Goal: Task Accomplishment & Management: Manage account settings

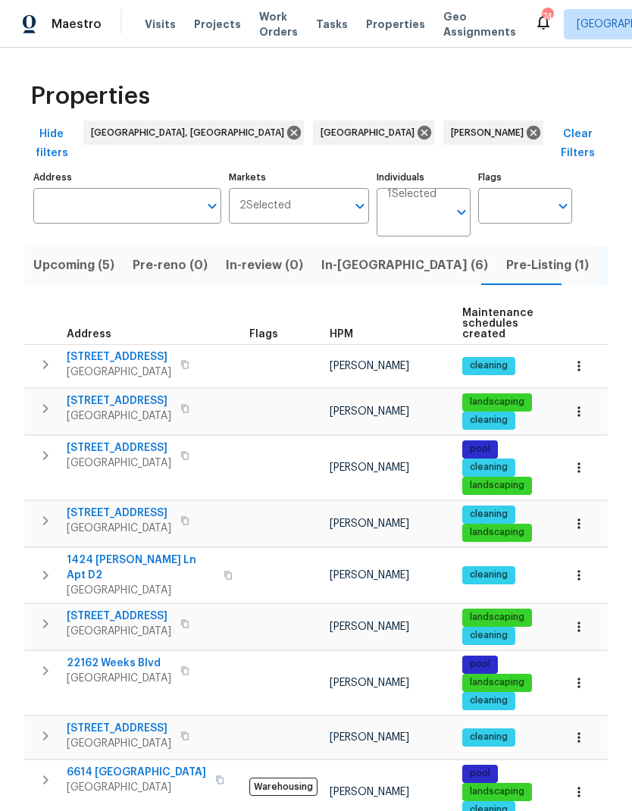
click at [357, 255] on span "In-[GEOGRAPHIC_DATA] (6)" at bounding box center [404, 265] width 167 height 21
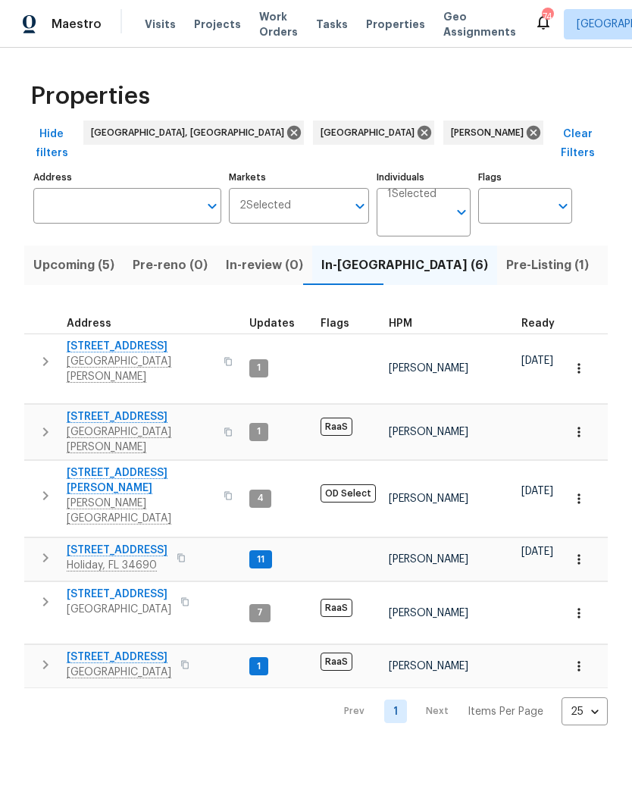
click at [41, 352] on icon "button" at bounding box center [45, 361] width 18 height 18
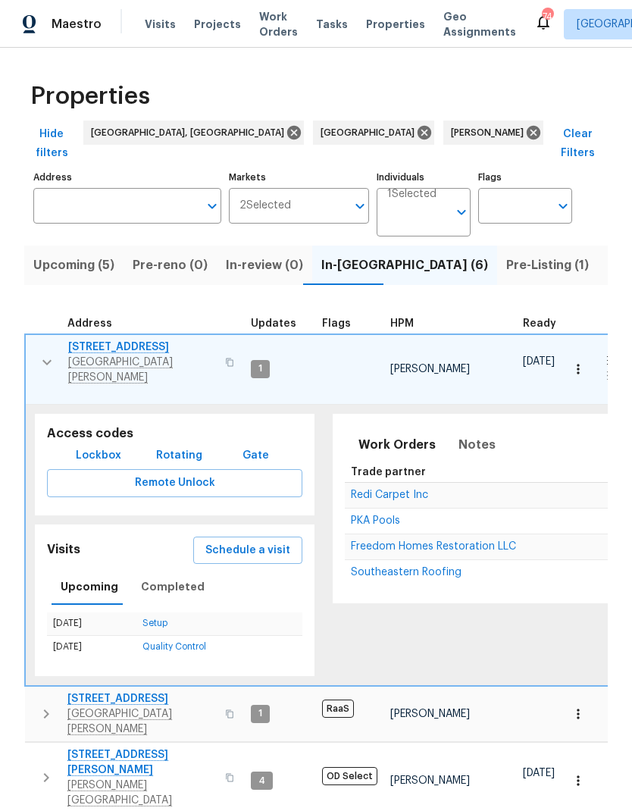
click at [210, 541] on span "Schedule a visit" at bounding box center [247, 550] width 85 height 19
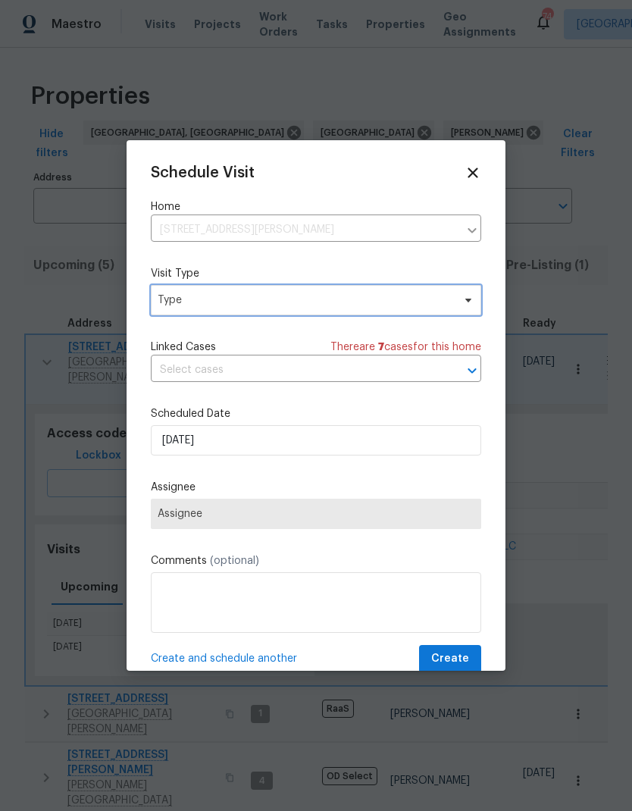
click at [167, 308] on span "Type" at bounding box center [305, 300] width 295 height 15
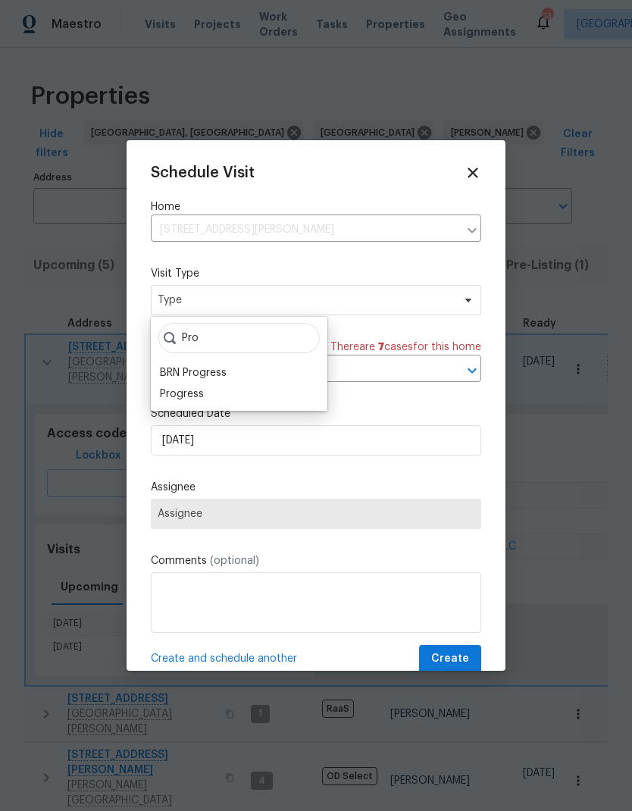
type input "Pro"
click at [183, 396] on div "Progress" at bounding box center [182, 394] width 44 height 15
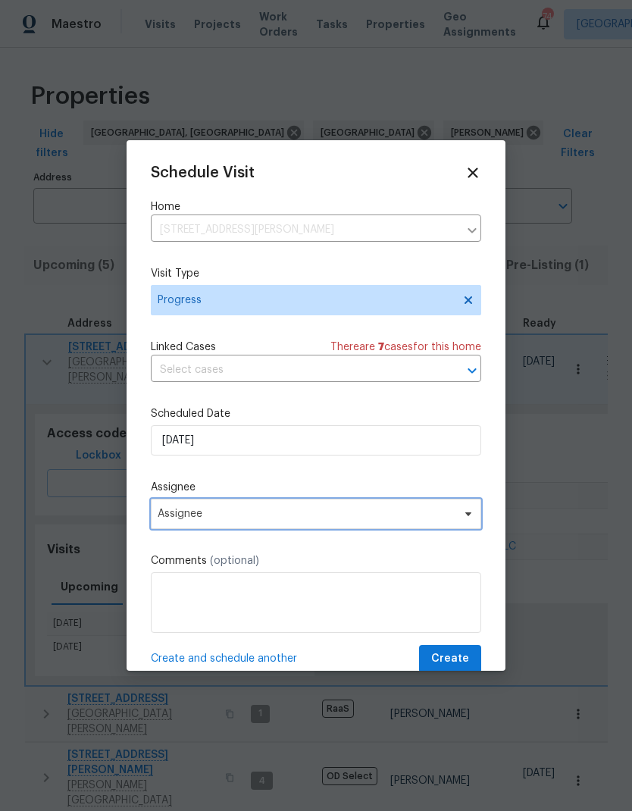
click at [177, 520] on span "Assignee" at bounding box center [306, 514] width 297 height 12
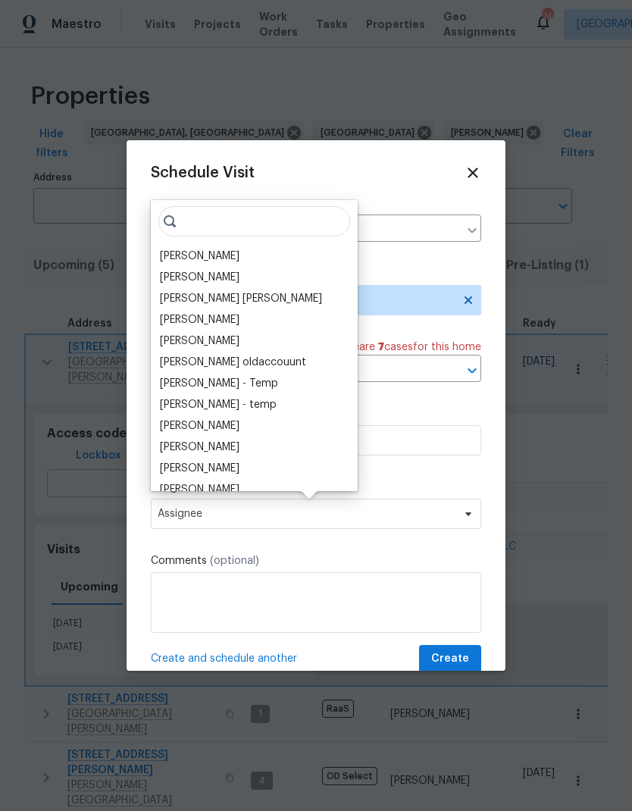
click at [172, 258] on div "[PERSON_NAME]" at bounding box center [200, 256] width 80 height 15
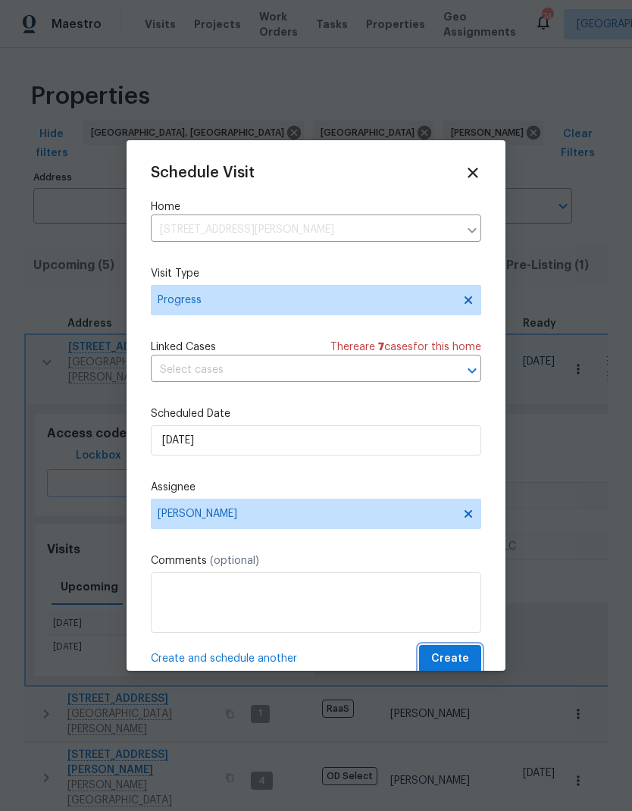
click at [465, 655] on span "Create" at bounding box center [450, 659] width 38 height 19
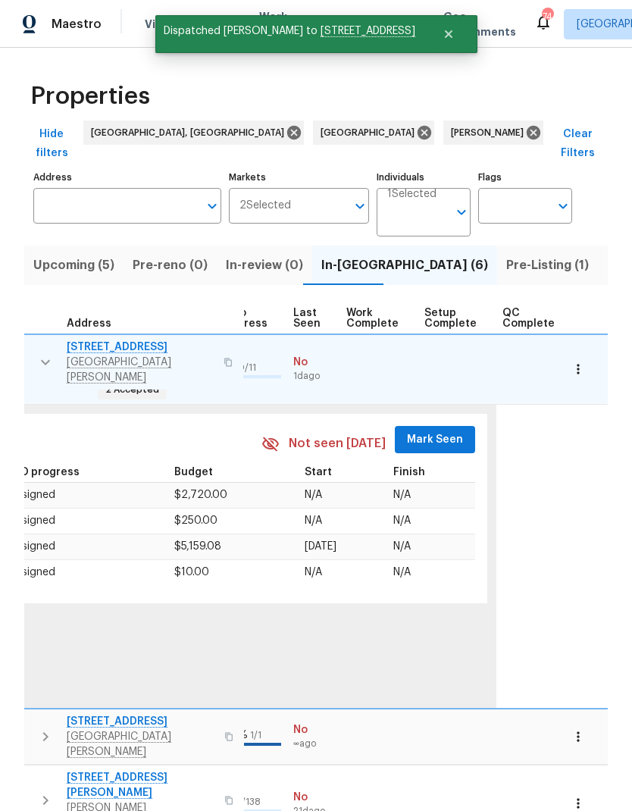
scroll to position [0, 721]
click at [430, 430] on span "Mark Seen" at bounding box center [436, 439] width 56 height 19
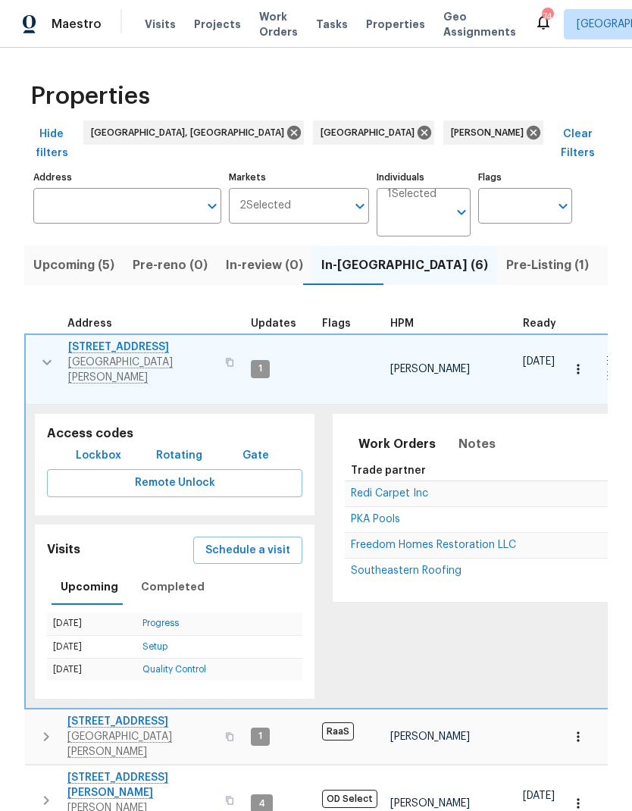
scroll to position [0, 0]
click at [43, 359] on icon "button" at bounding box center [46, 361] width 9 height 5
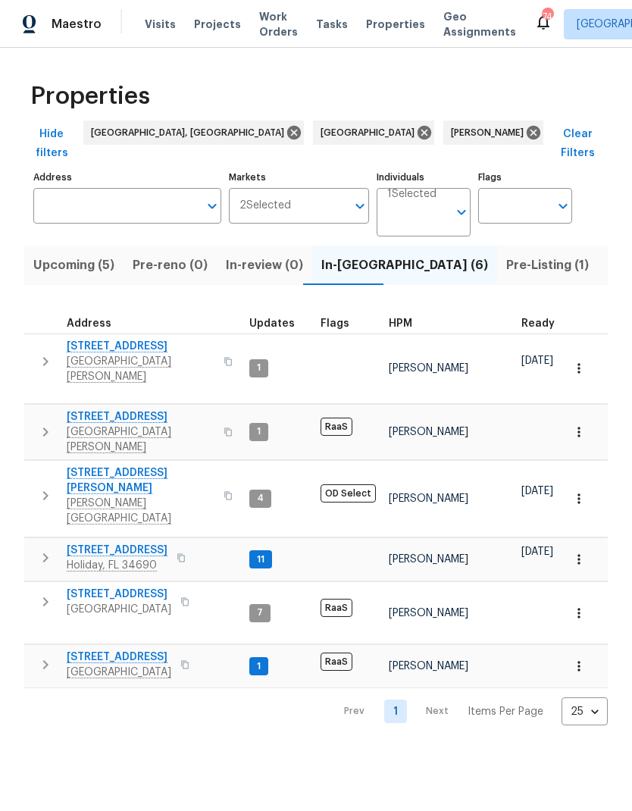
click at [47, 549] on icon "button" at bounding box center [45, 558] width 18 height 18
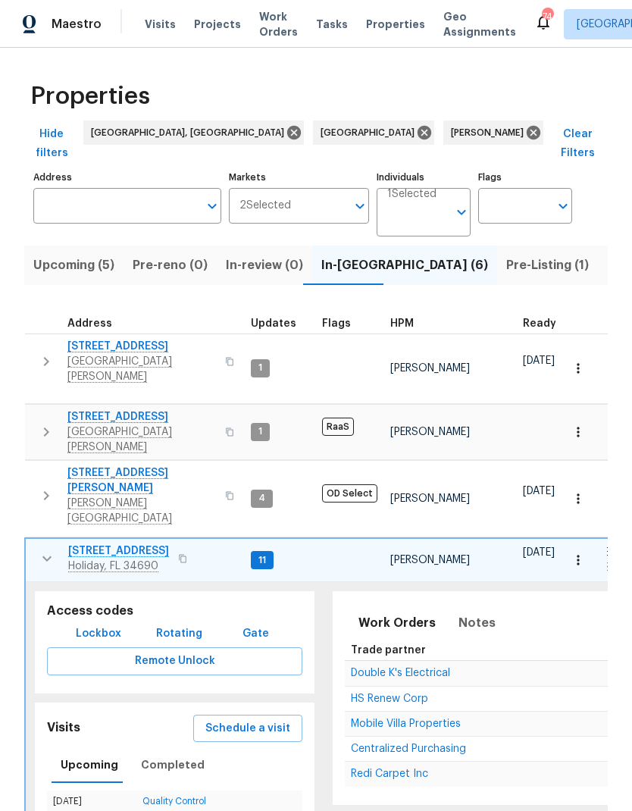
click at [212, 719] on span "Schedule a visit" at bounding box center [247, 728] width 85 height 19
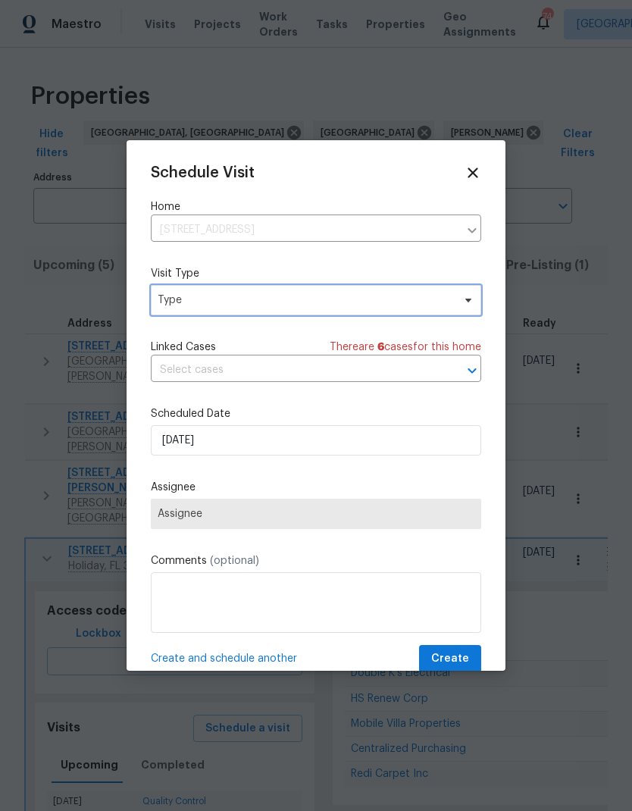
click at [174, 305] on span "Type" at bounding box center [305, 300] width 295 height 15
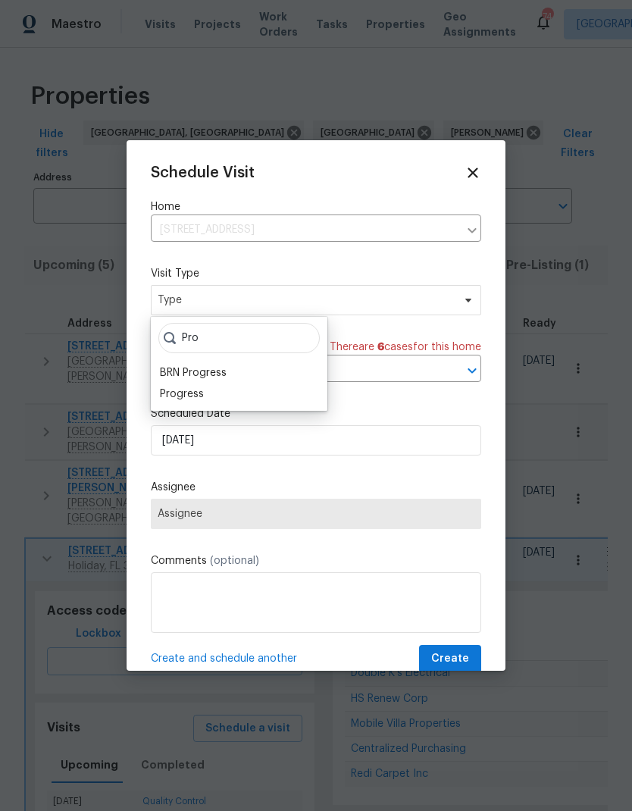
type input "Pro"
click at [174, 396] on div "Progress" at bounding box center [182, 394] width 44 height 15
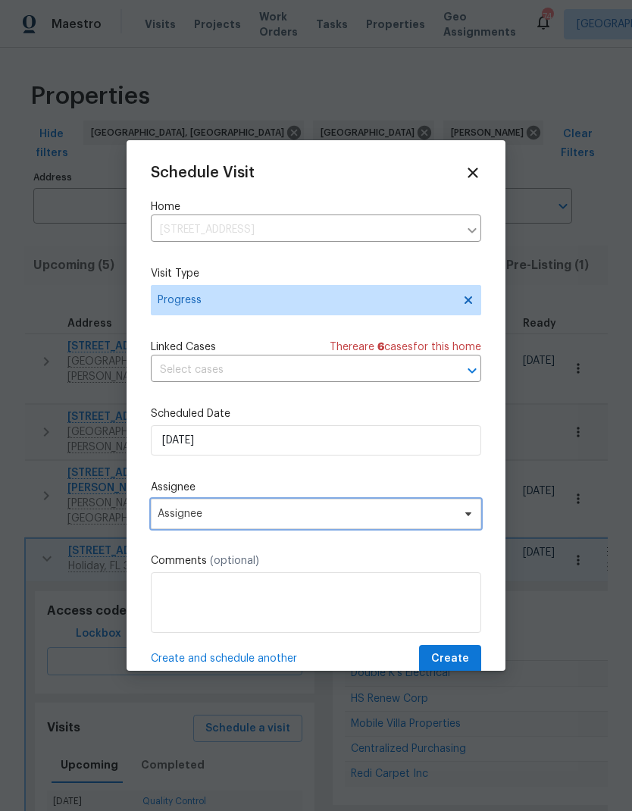
click at [177, 520] on span "Assignee" at bounding box center [306, 514] width 297 height 12
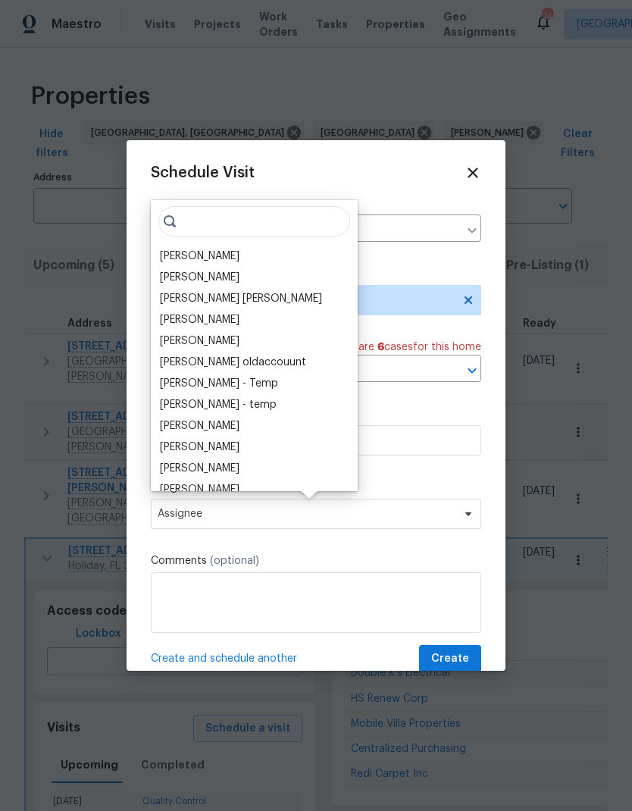
click at [168, 256] on div "[PERSON_NAME]" at bounding box center [200, 256] width 80 height 15
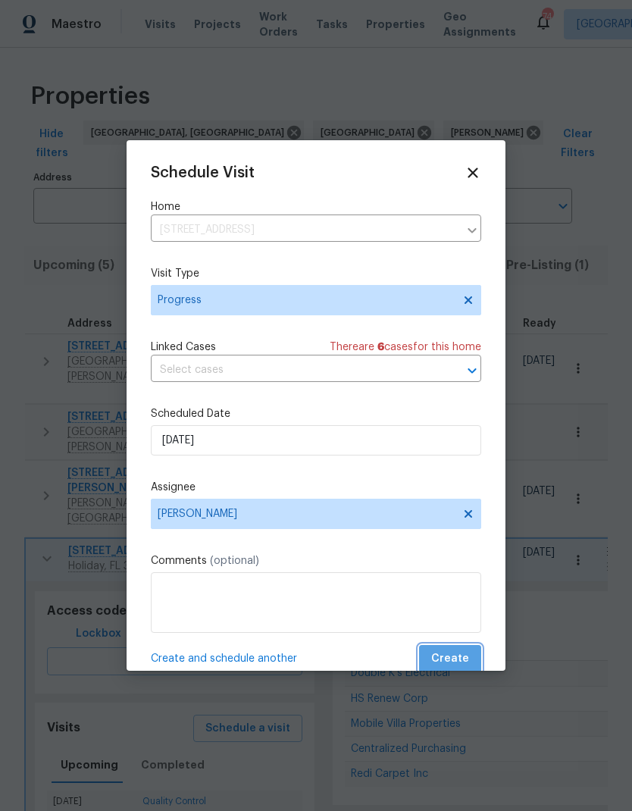
click at [454, 662] on span "Create" at bounding box center [450, 659] width 38 height 19
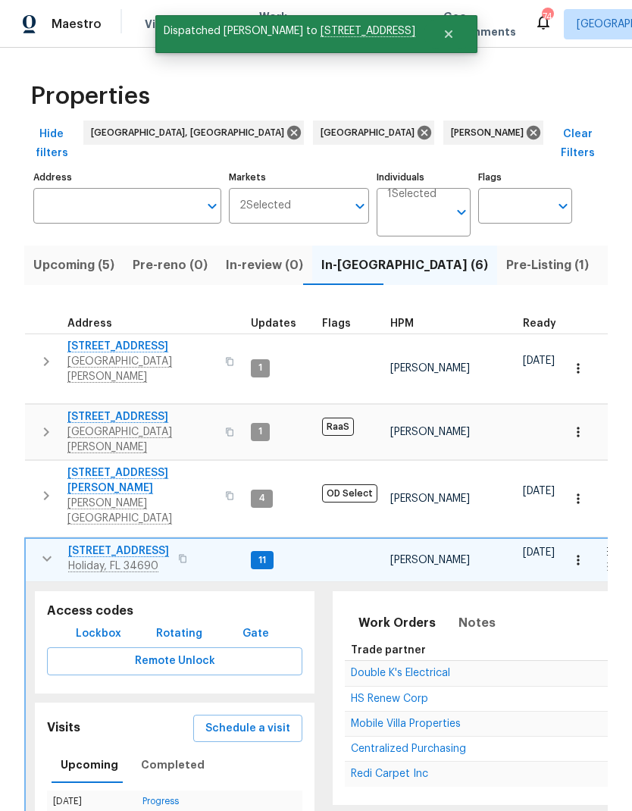
click at [481, 660] on td "Double K's Electrical" at bounding box center [490, 673] width 290 height 26
click at [430, 668] on span "Double K's Electrical" at bounding box center [400, 673] width 99 height 11
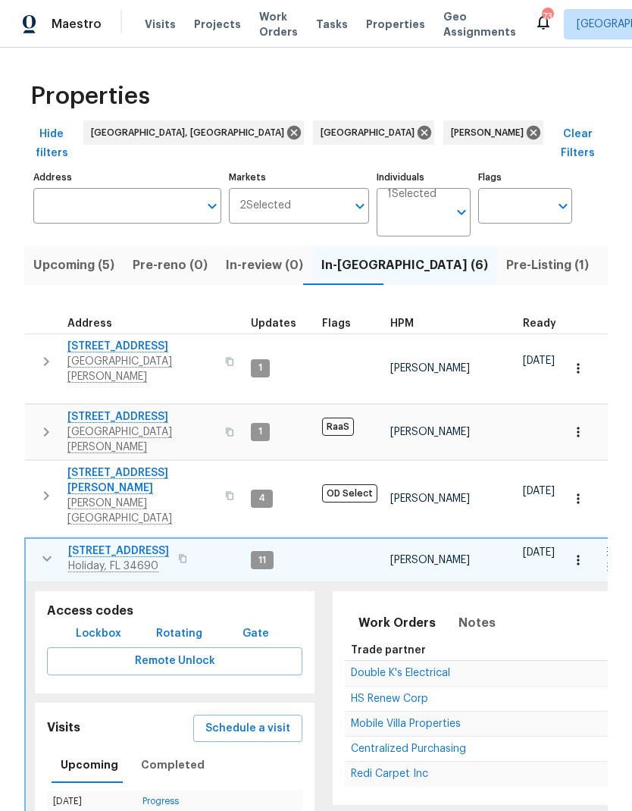
click at [38, 549] on icon "button" at bounding box center [47, 558] width 18 height 18
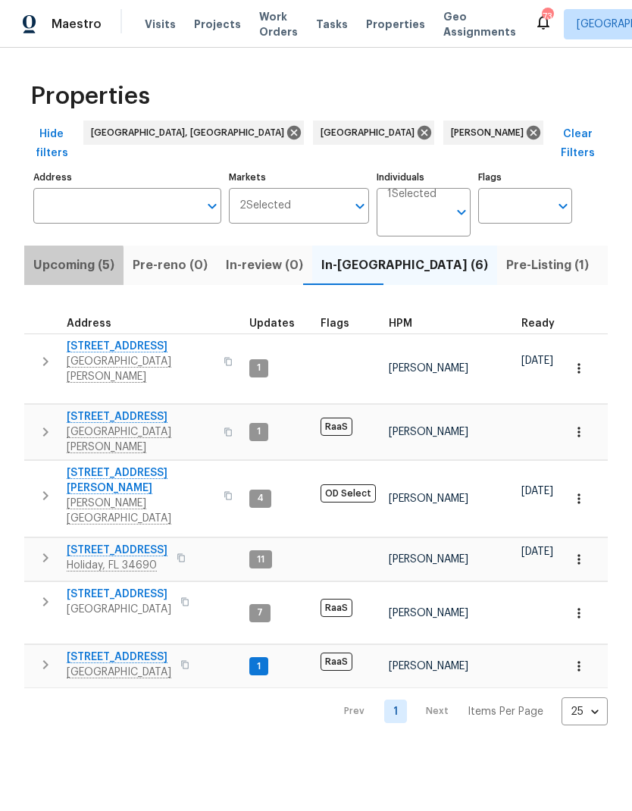
click at [49, 255] on span "Upcoming (5)" at bounding box center [73, 265] width 81 height 21
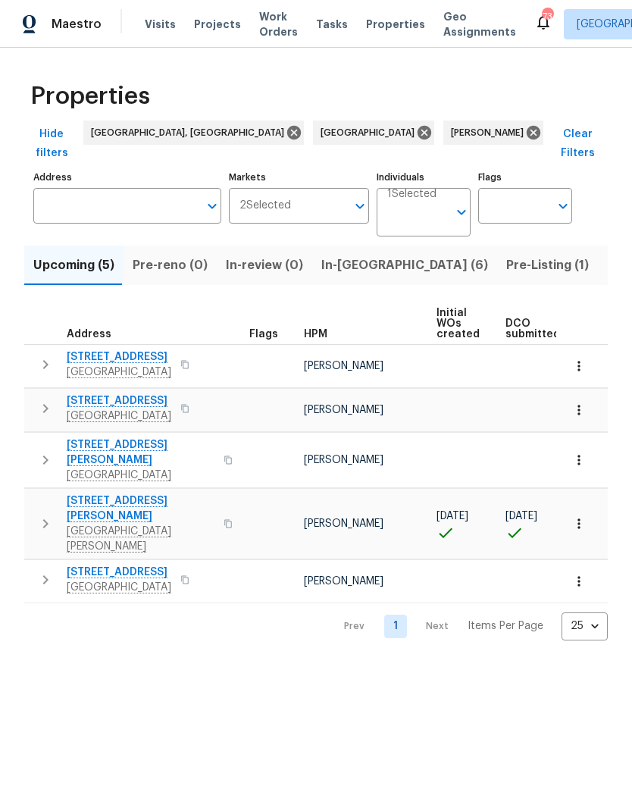
click at [224, 519] on icon "button" at bounding box center [228, 523] width 9 height 9
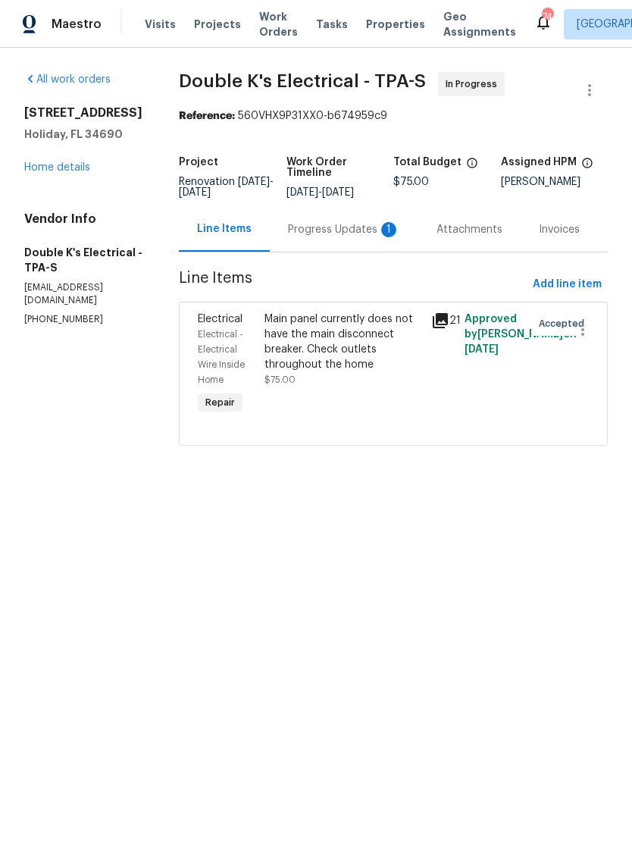
click at [387, 237] on div "1" at bounding box center [388, 229] width 15 height 15
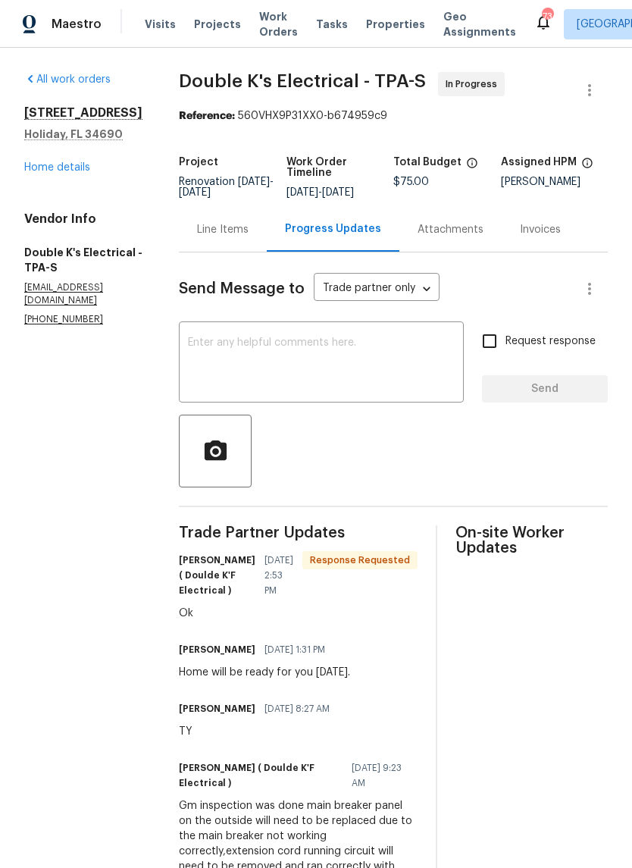
click at [34, 170] on link "Home details" at bounding box center [57, 167] width 66 height 11
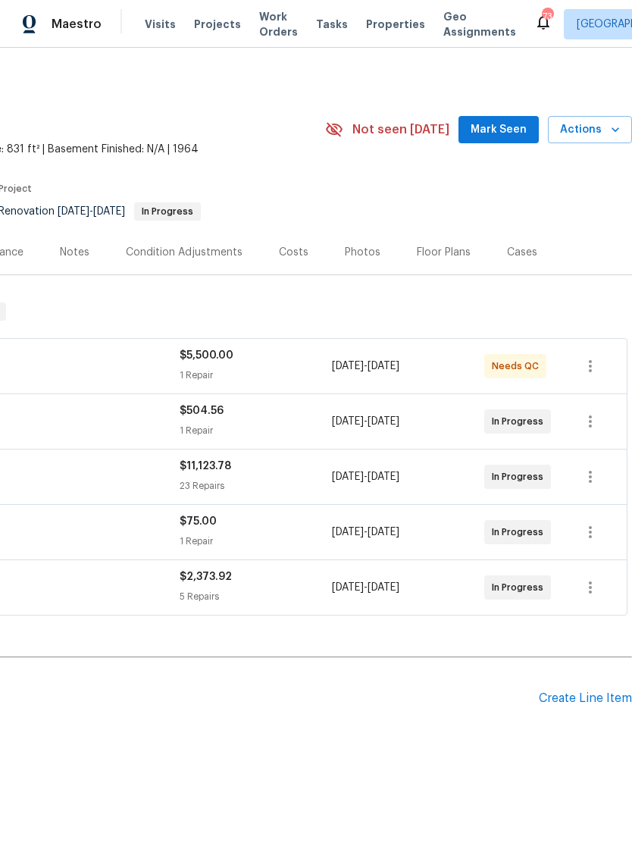
scroll to position [0, 224]
click at [504, 123] on span "Mark Seen" at bounding box center [499, 130] width 56 height 19
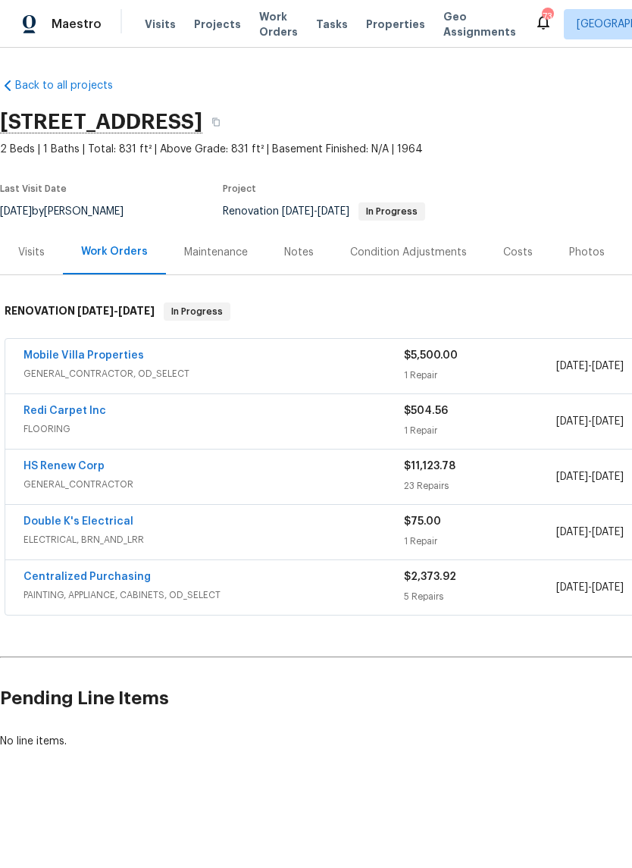
scroll to position [0, 0]
click at [88, 358] on link "Mobile Villa Properties" at bounding box center [83, 355] width 121 height 11
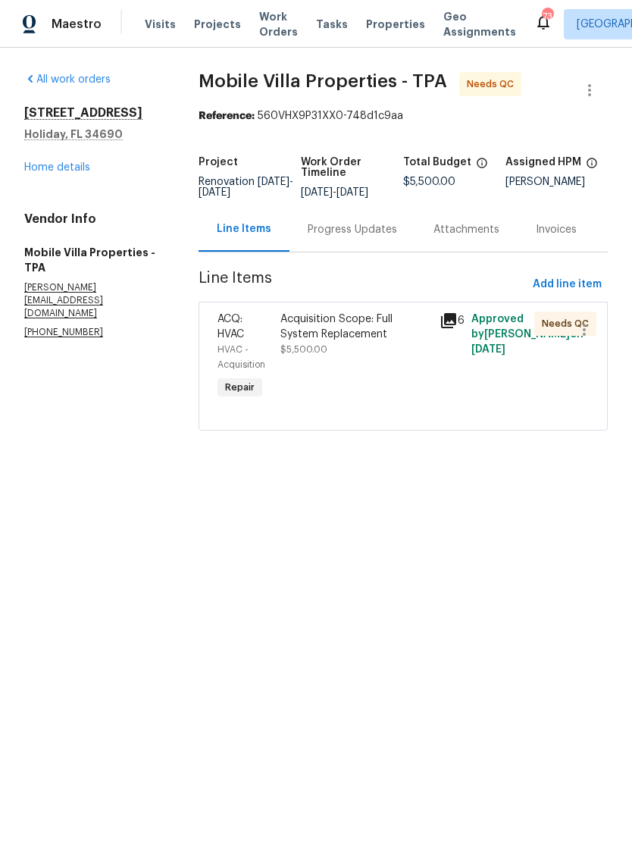
click at [373, 237] on div "Progress Updates" at bounding box center [352, 229] width 89 height 15
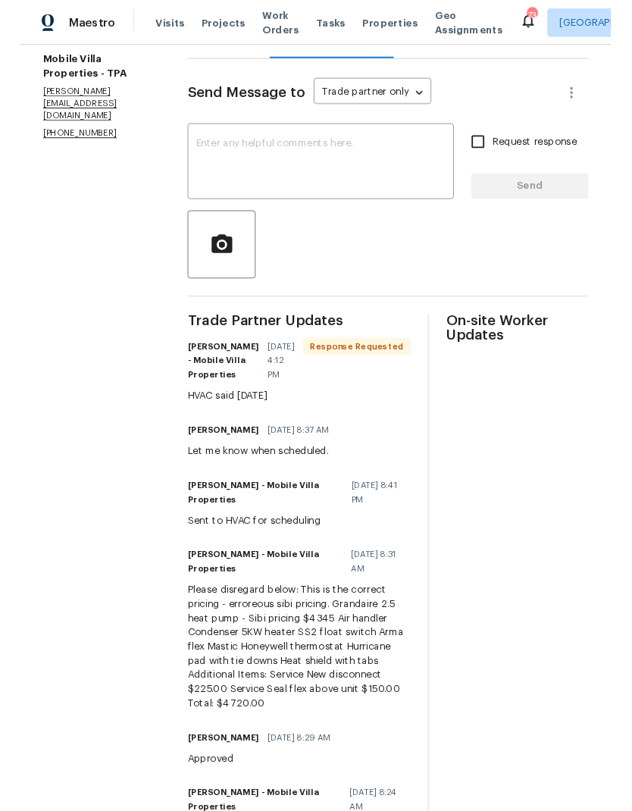
scroll to position [177, 0]
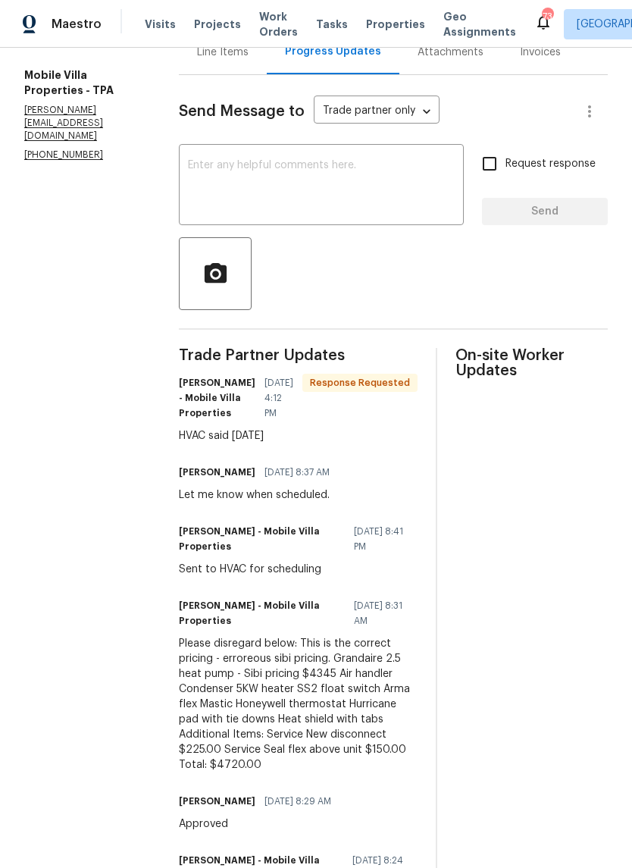
click at [188, 177] on textarea at bounding box center [321, 186] width 267 height 53
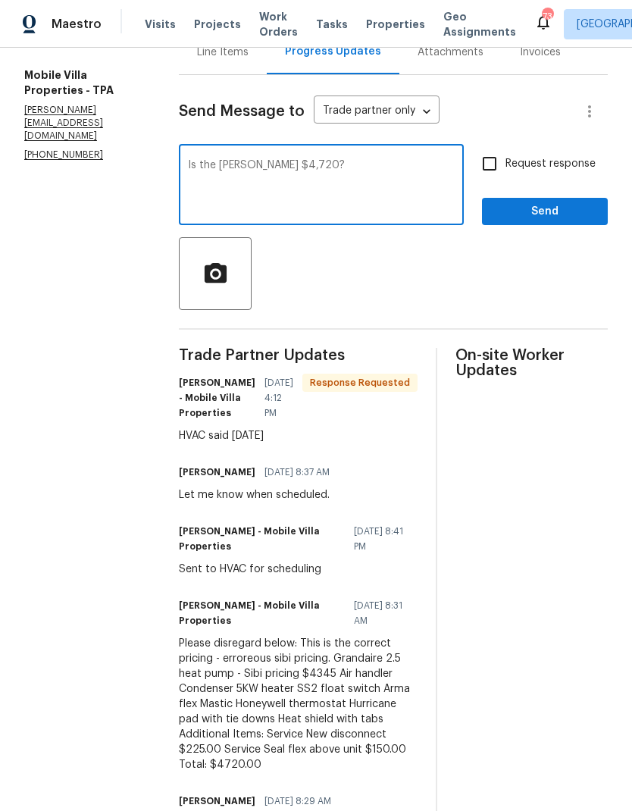
type textarea "Is the Titian $4,720?"
click at [488, 166] on input "Request response" at bounding box center [490, 164] width 32 height 32
checkbox input "true"
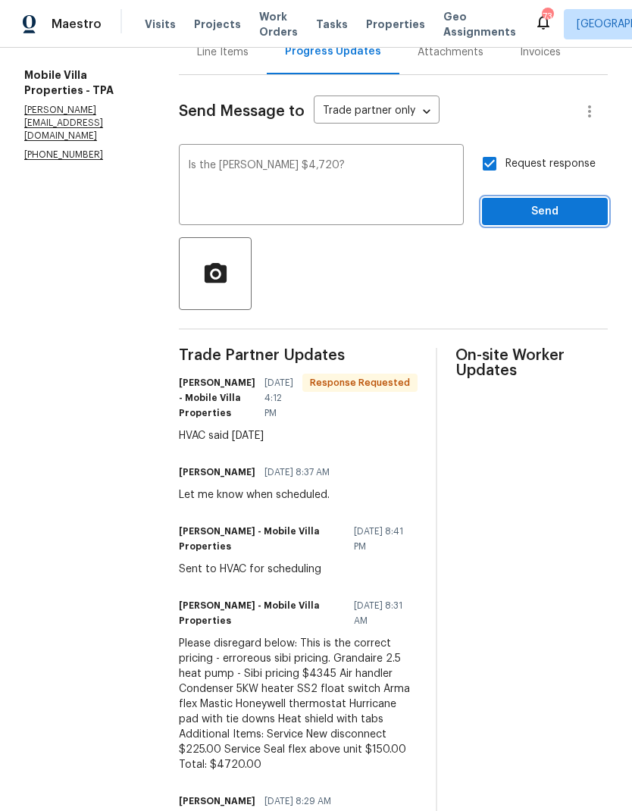
click at [539, 208] on span "Send" at bounding box center [545, 211] width 102 height 19
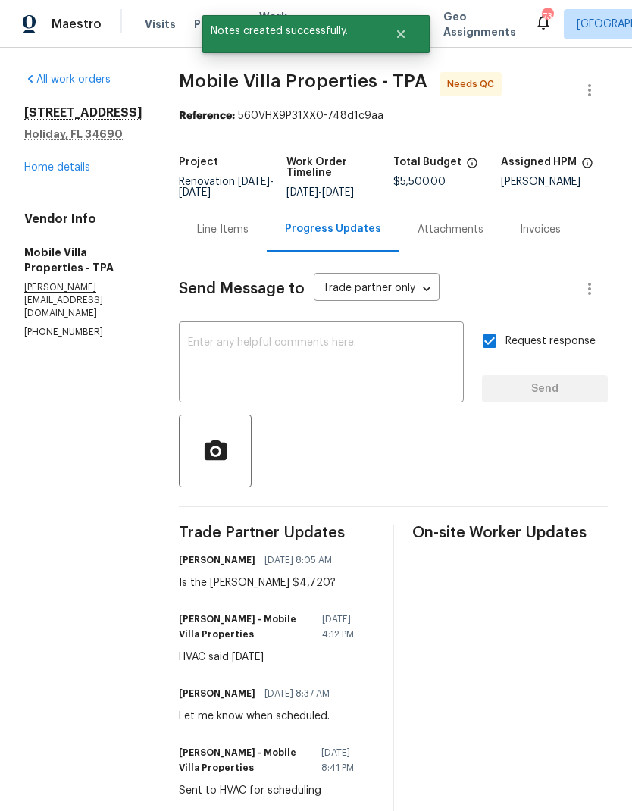
click at [37, 173] on link "Home details" at bounding box center [57, 167] width 66 height 11
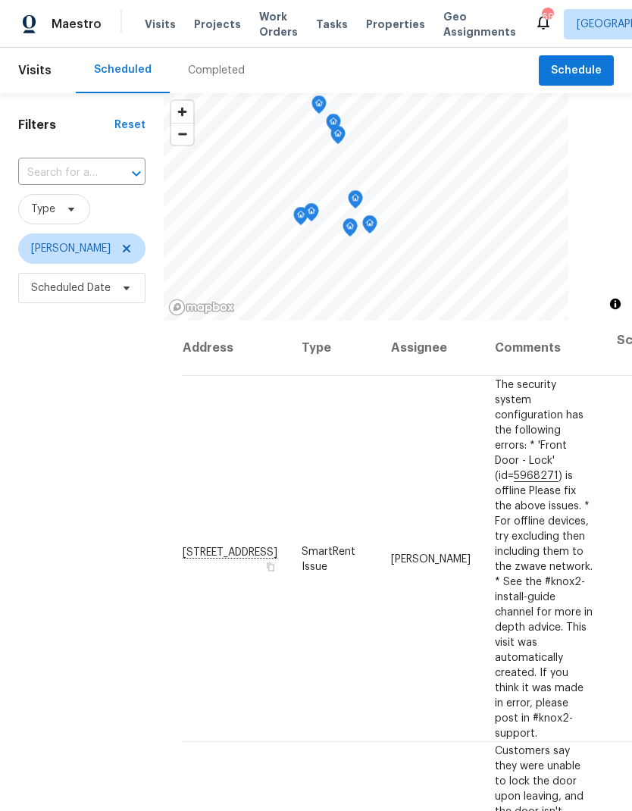
click at [51, 180] on input "text" at bounding box center [60, 172] width 85 height 23
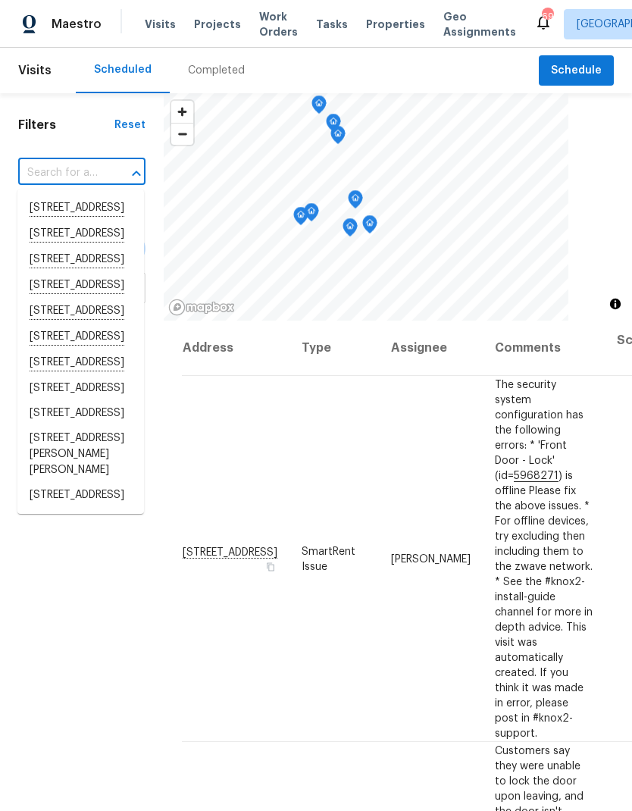
paste input "[STREET_ADDRESS][PERSON_NAME][PERSON_NAME]"
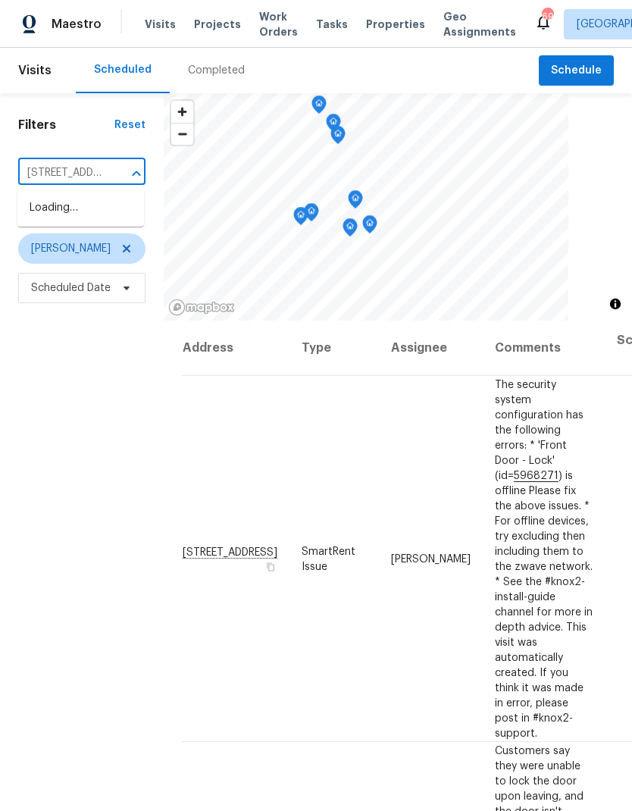
type input "[STREET_ADDRESS][PERSON_NAME][PERSON_NAME]"
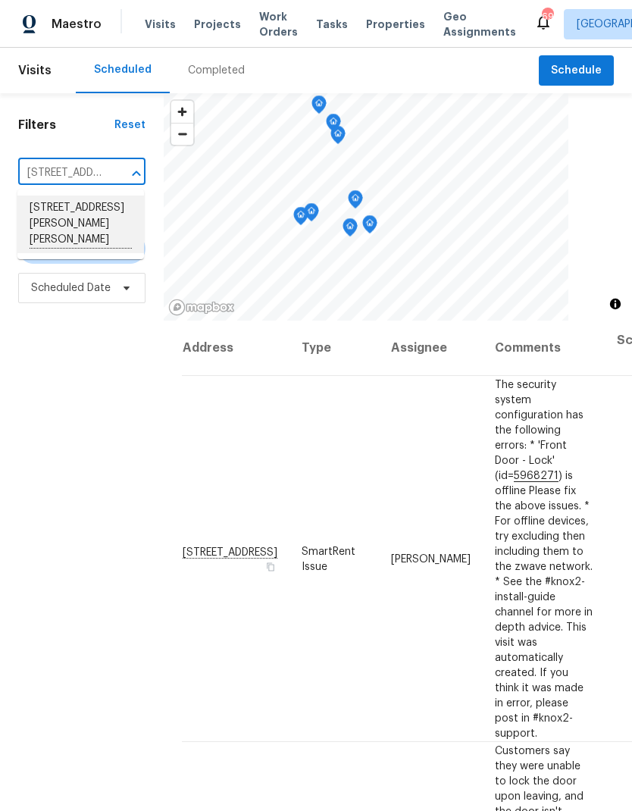
click at [60, 226] on li "[STREET_ADDRESS][PERSON_NAME][PERSON_NAME]" at bounding box center [80, 225] width 127 height 58
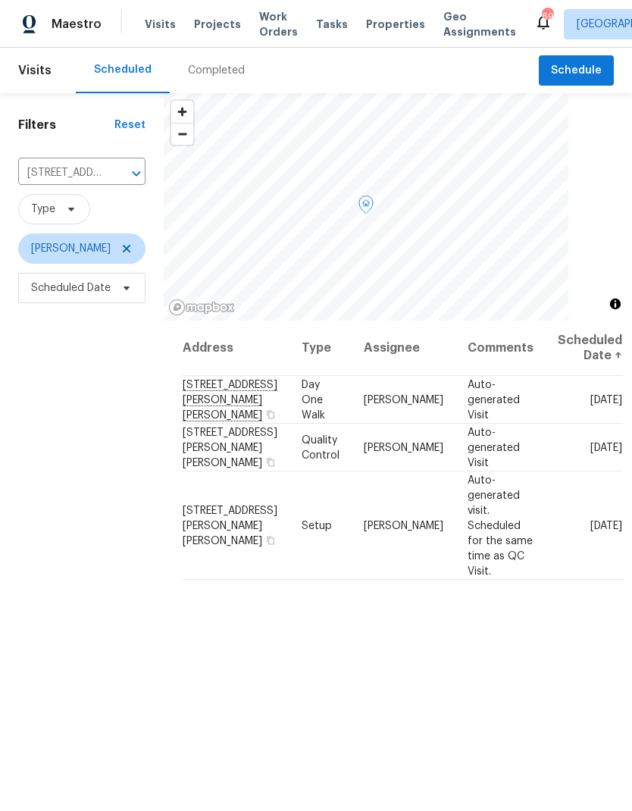
click at [0, 0] on icon at bounding box center [0, 0] width 0 height 0
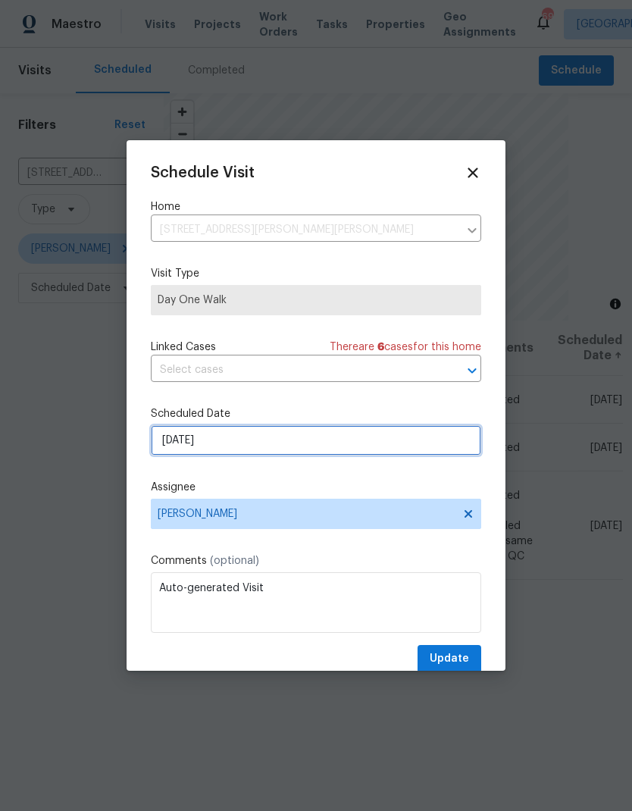
click at [172, 444] on input "[DATE]" at bounding box center [316, 440] width 330 height 30
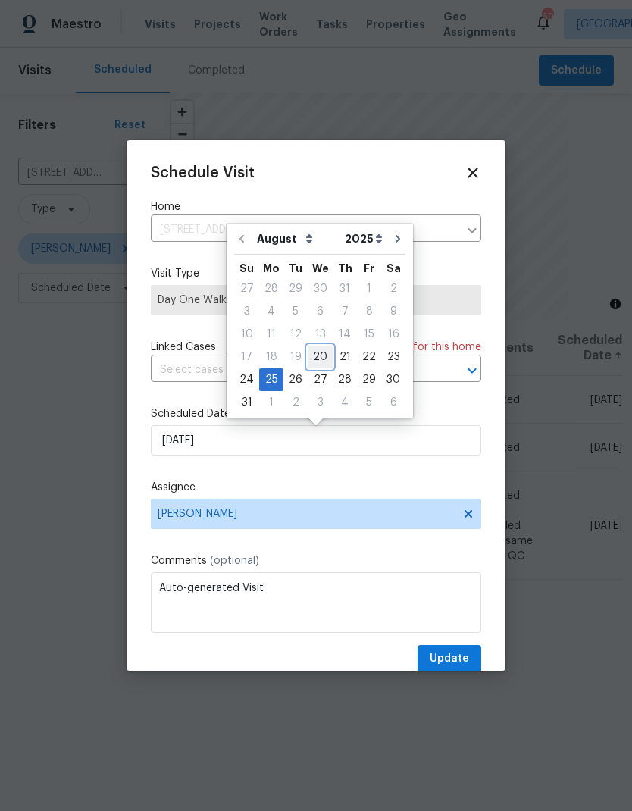
click at [324, 355] on div "20" at bounding box center [320, 356] width 25 height 21
type input "[DATE]"
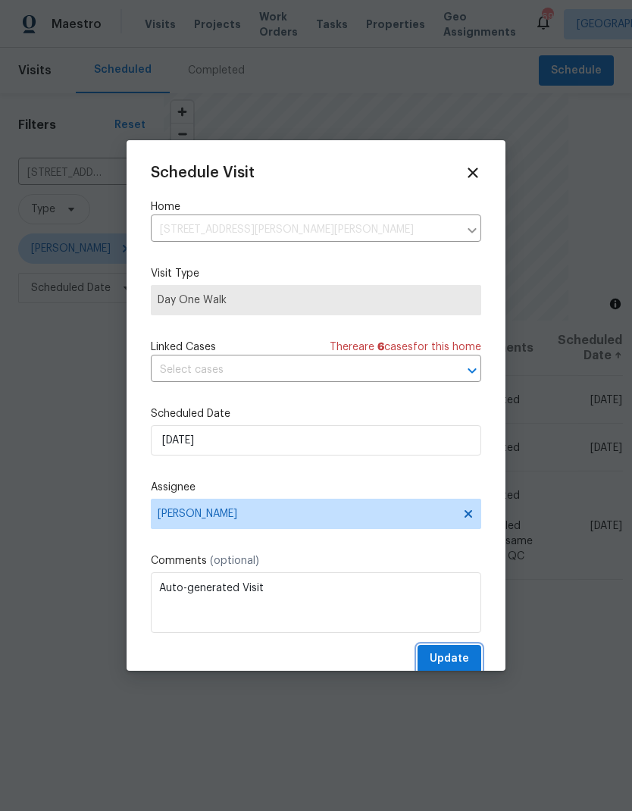
click at [449, 659] on span "Update" at bounding box center [449, 659] width 39 height 19
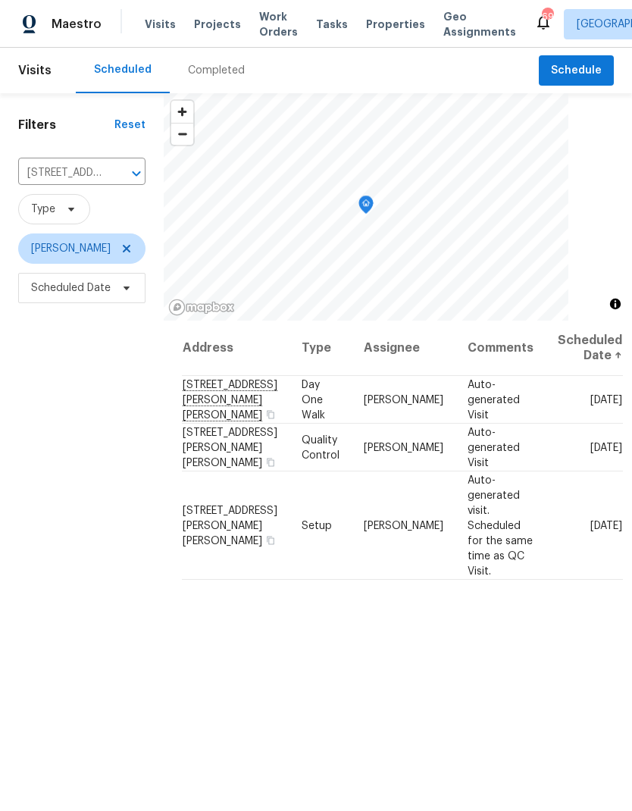
click at [117, 174] on icon "Clear" at bounding box center [116, 173] width 9 height 9
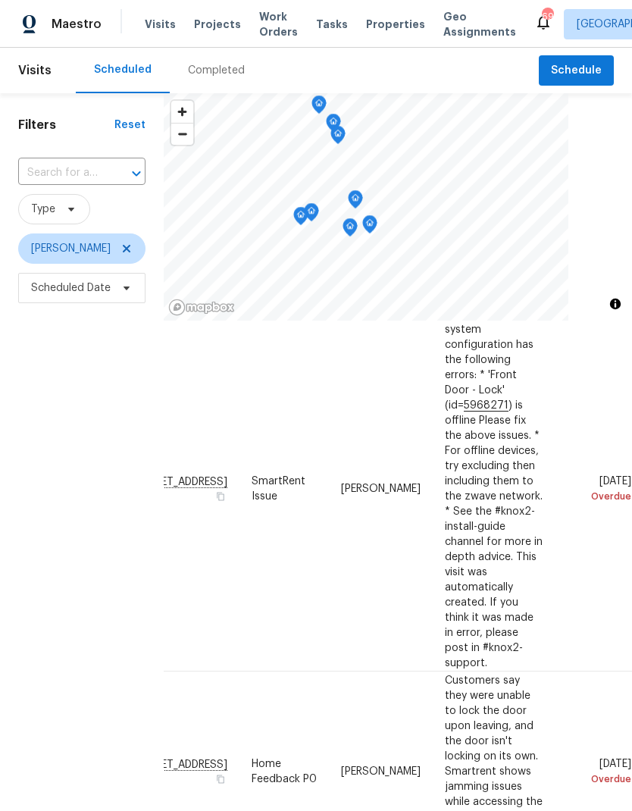
scroll to position [70, 126]
click at [0, 0] on icon at bounding box center [0, 0] width 0 height 0
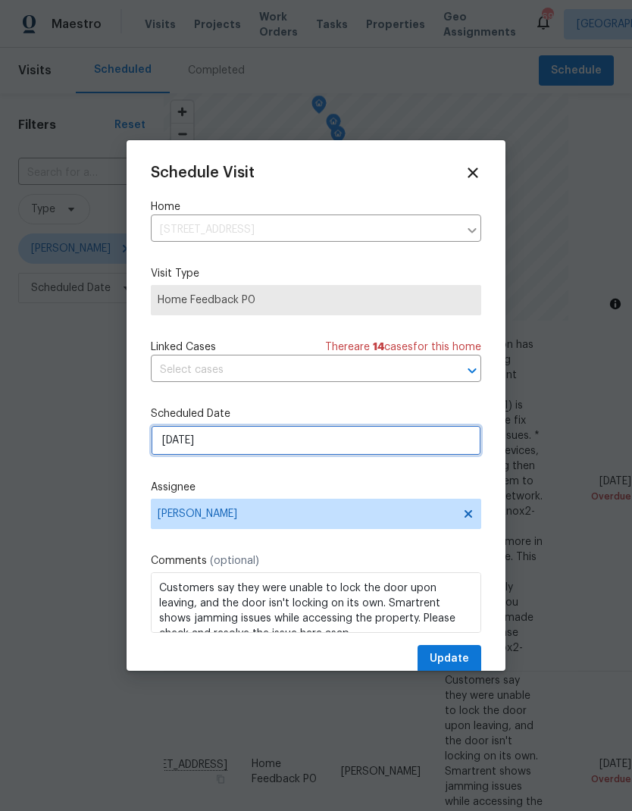
click at [173, 446] on input "8/18/2025" at bounding box center [316, 440] width 330 height 30
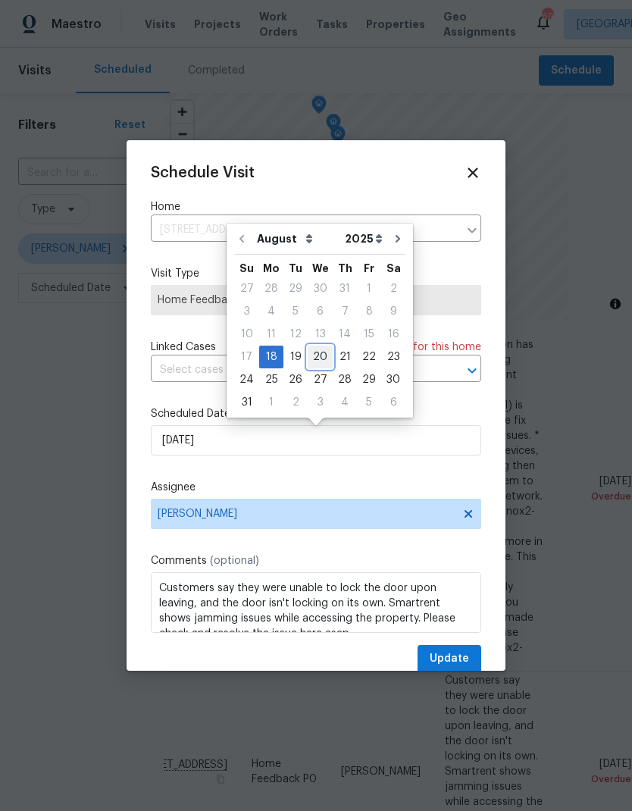
click at [320, 359] on div "20" at bounding box center [320, 356] width 25 height 21
type input "[DATE]"
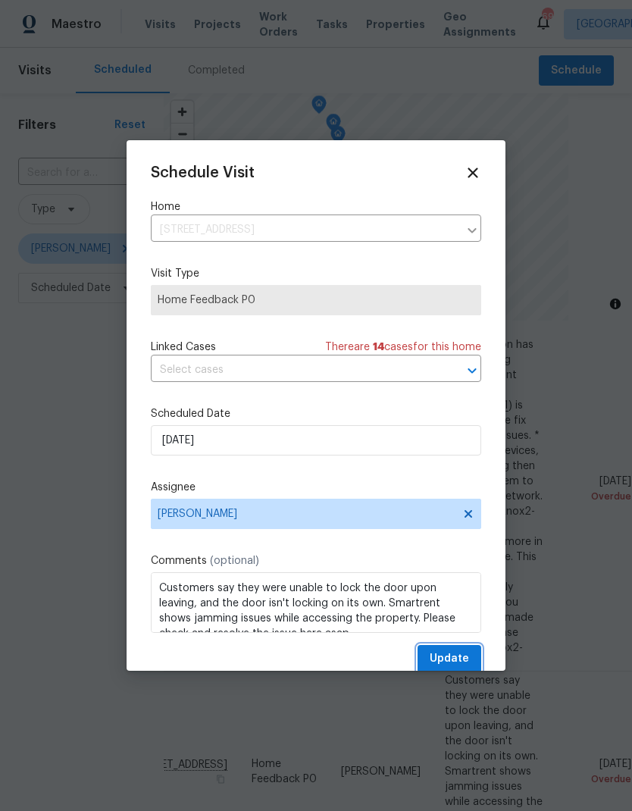
click at [452, 665] on span "Update" at bounding box center [449, 659] width 39 height 19
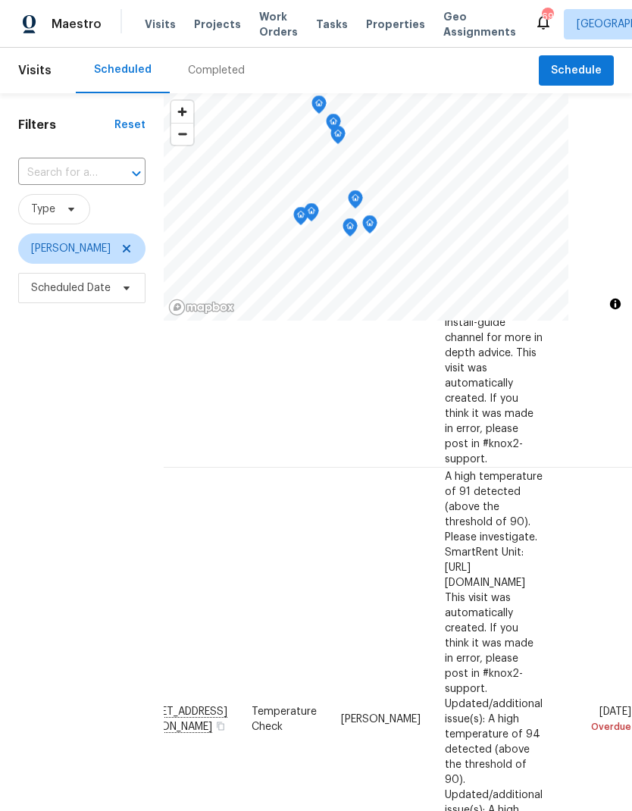
scroll to position [274, 126]
click at [0, 0] on icon at bounding box center [0, 0] width 0 height 0
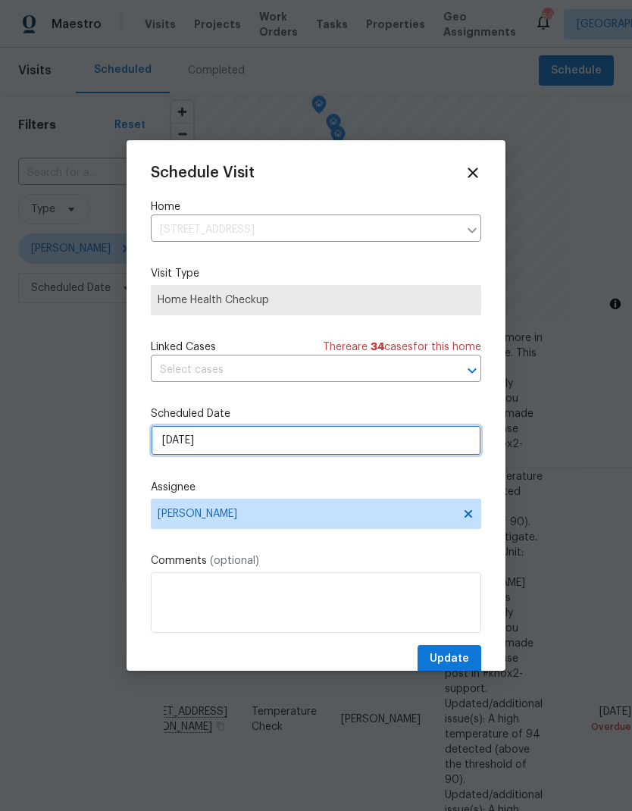
click at [177, 451] on input "8/19/2025" at bounding box center [316, 440] width 330 height 30
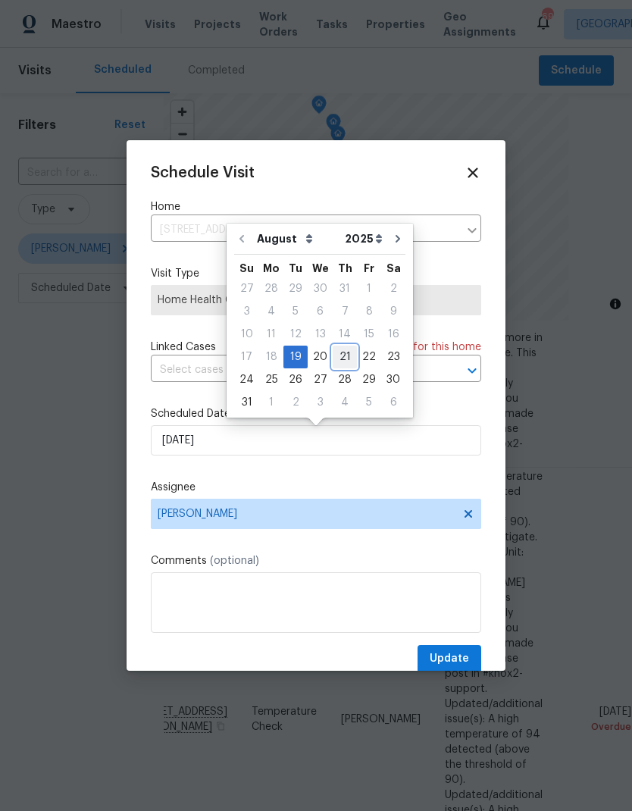
click at [343, 350] on div "21" at bounding box center [345, 356] width 24 height 21
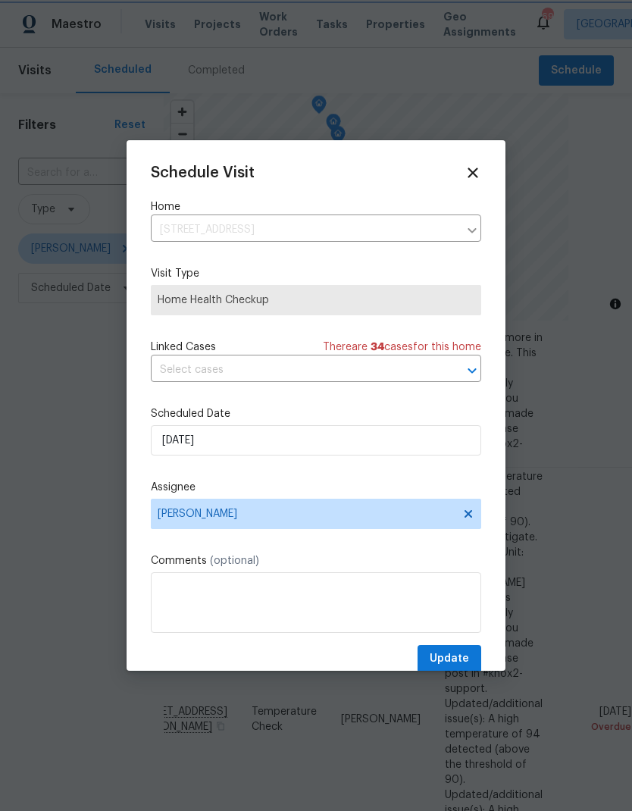
type input "8/21/2025"
click at [460, 665] on span "Update" at bounding box center [449, 659] width 39 height 19
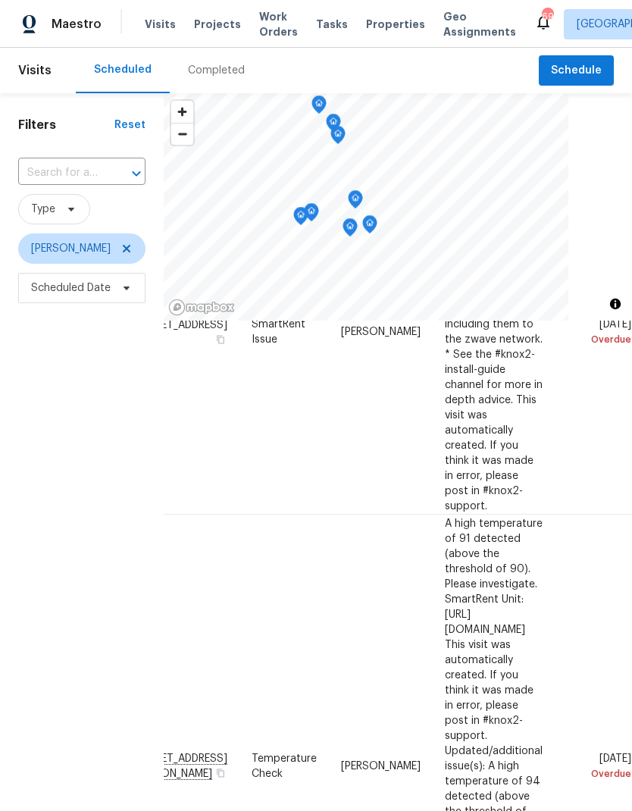
scroll to position [220, 126]
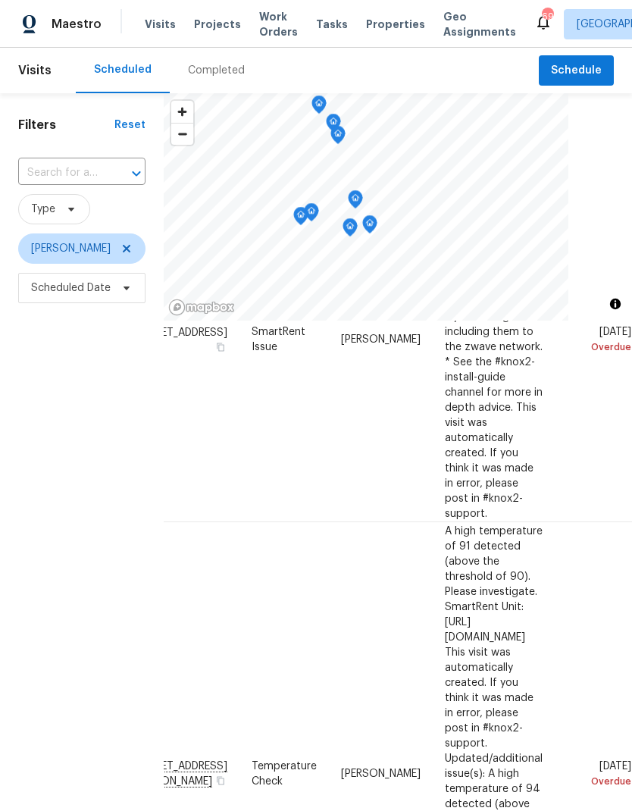
click at [0, 0] on icon at bounding box center [0, 0] width 0 height 0
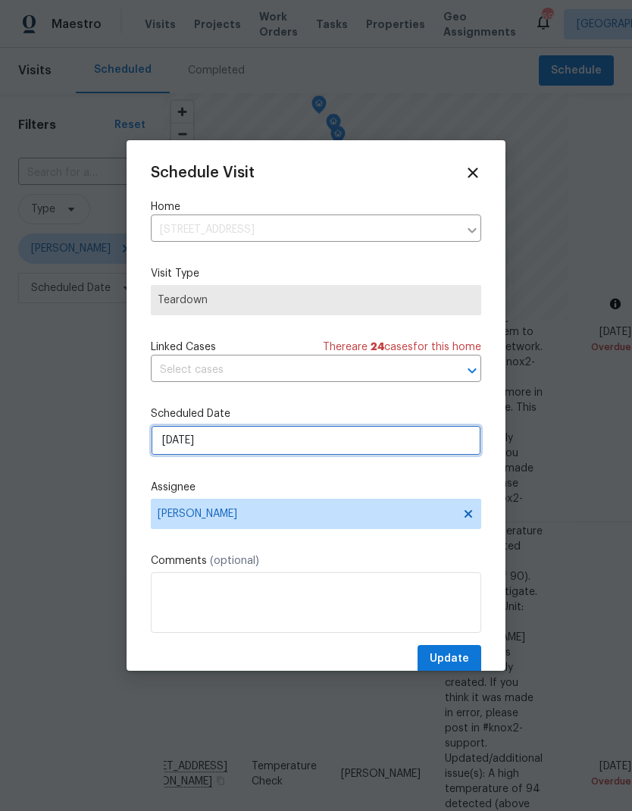
click at [163, 449] on input "8/19/2025" at bounding box center [316, 440] width 330 height 30
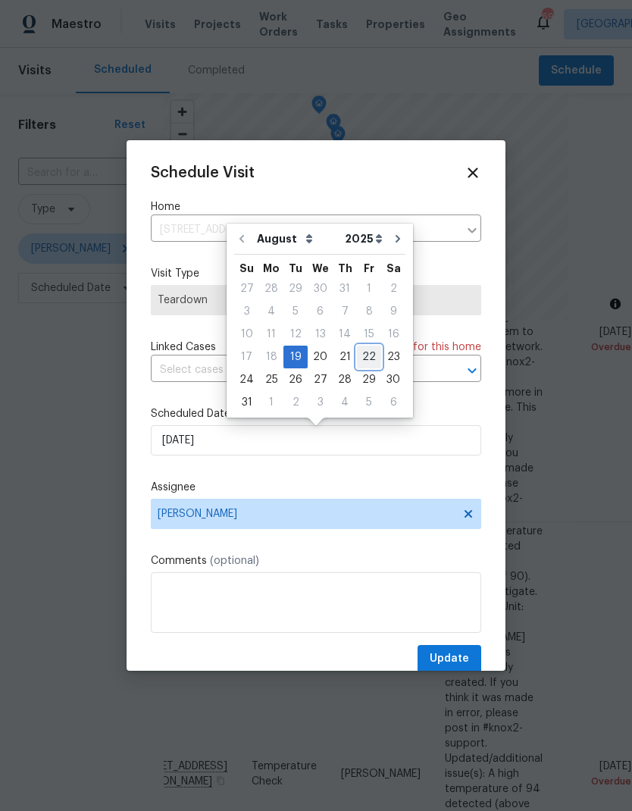
click at [364, 355] on div "22" at bounding box center [369, 356] width 24 height 21
type input "8/22/2025"
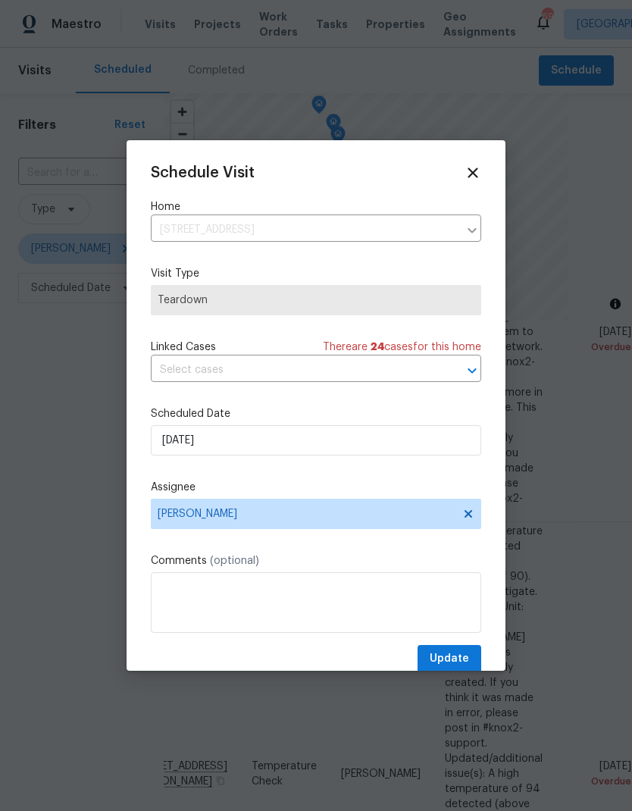
click at [463, 645] on div "Schedule Visit Home 8340 75th Pl, Seminole, FL 33777 ​ Visit Type Teardown Link…" at bounding box center [316, 418] width 330 height 509
click at [454, 656] on span "Update" at bounding box center [449, 659] width 39 height 19
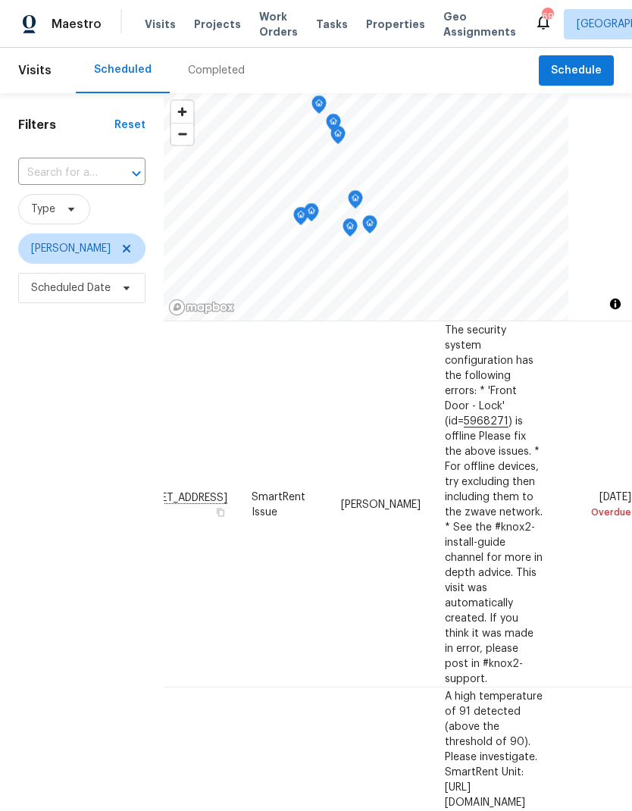
scroll to position [54, 126]
click at [0, 0] on icon at bounding box center [0, 0] width 0 height 0
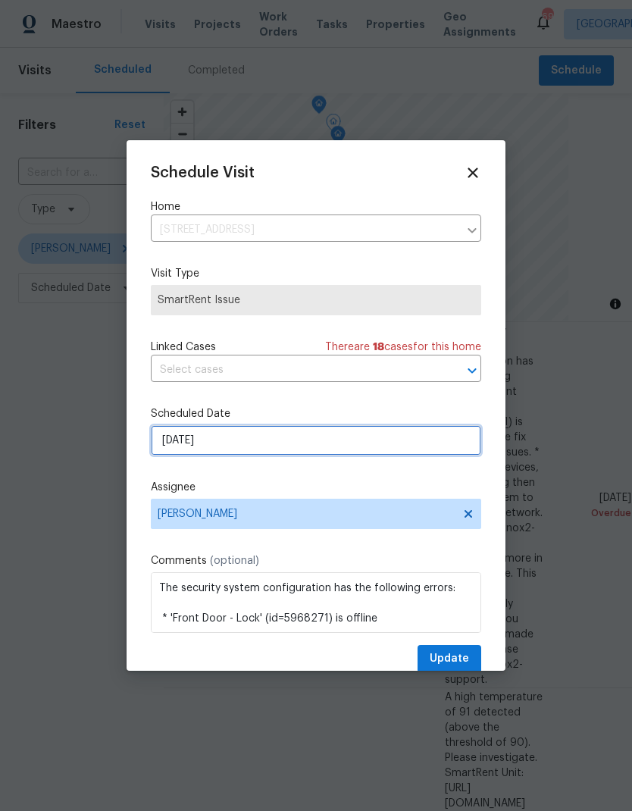
click at [408, 434] on input "8/18/2025" at bounding box center [316, 440] width 330 height 30
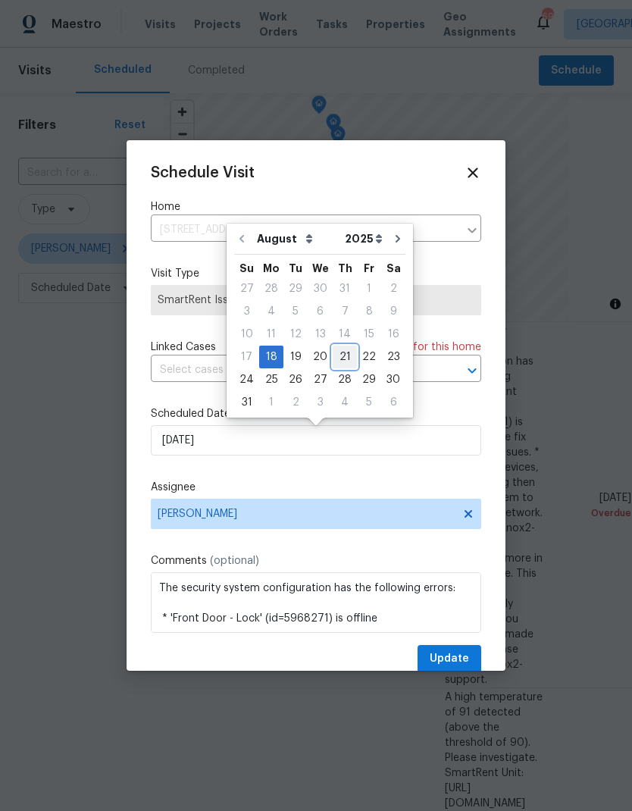
click at [345, 354] on div "21" at bounding box center [345, 356] width 24 height 21
type input "8/21/2025"
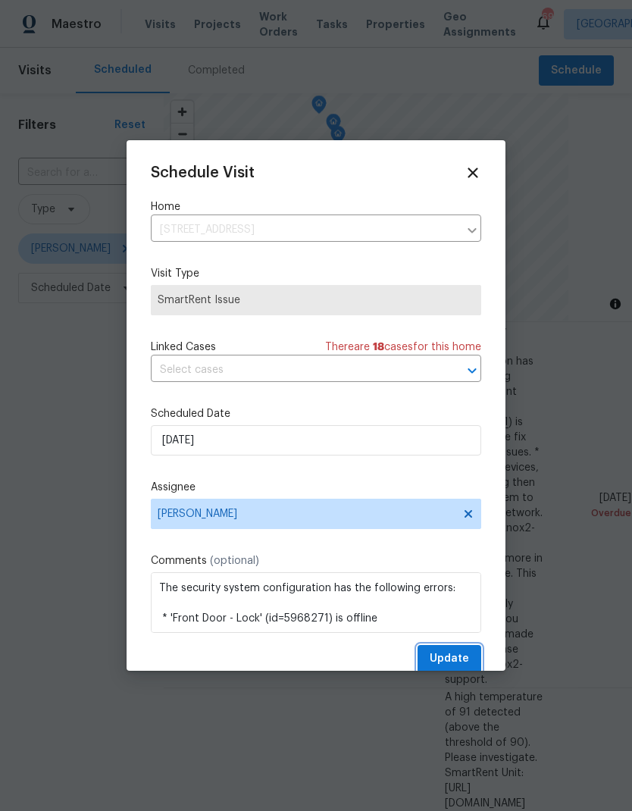
click at [450, 651] on button "Update" at bounding box center [450, 659] width 64 height 28
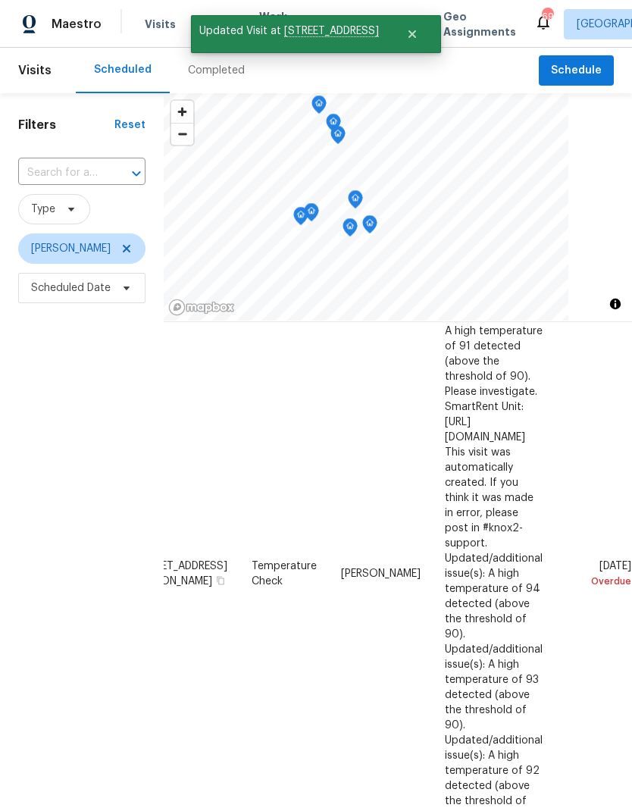
click at [0, 0] on icon at bounding box center [0, 0] width 0 height 0
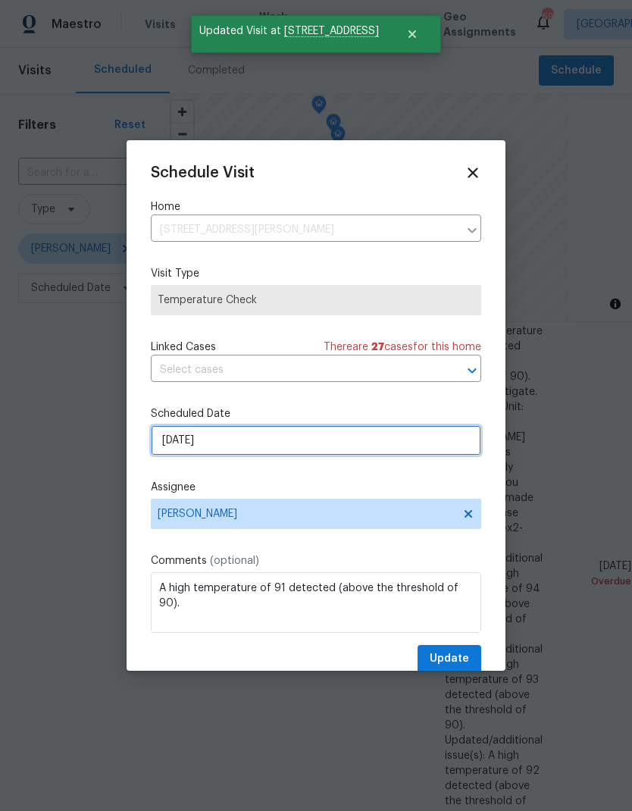
click at [414, 454] on input "8/19/2025" at bounding box center [316, 440] width 330 height 30
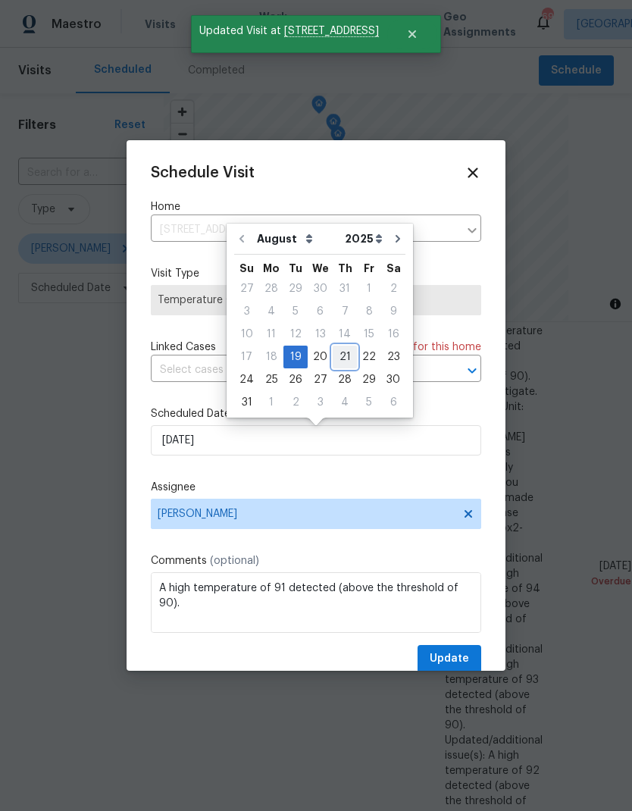
click at [342, 354] on div "21" at bounding box center [345, 356] width 24 height 21
type input "8/21/2025"
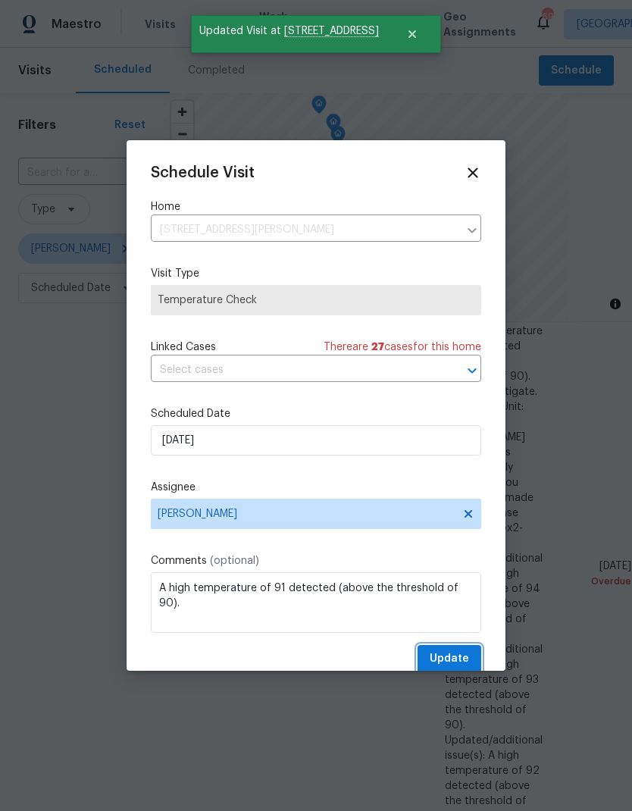
click at [461, 658] on span "Update" at bounding box center [449, 659] width 39 height 19
